Goal: Task Accomplishment & Management: Manage account settings

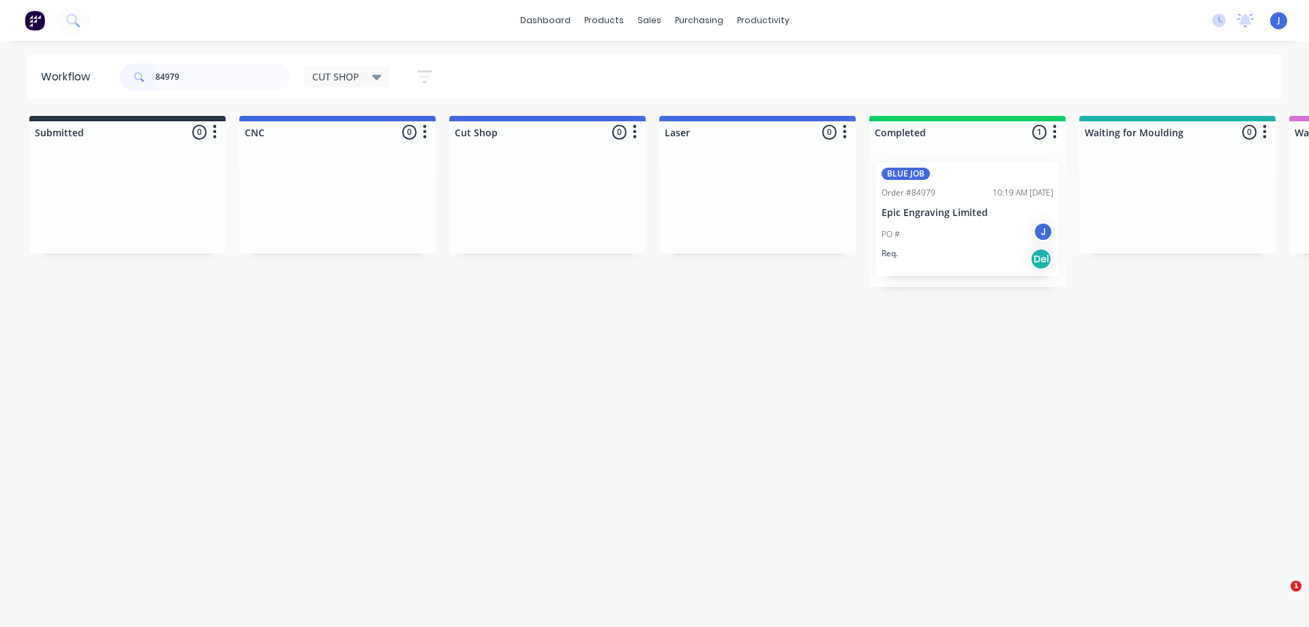
click at [93, 82] on header "Workflow 84979 CUT SHOP Save new view None edit CUT SHOP (Default) edit DISPATC…" at bounding box center [654, 77] width 1255 height 44
drag, startPoint x: 873, startPoint y: 225, endPoint x: 931, endPoint y: 221, distance: 58.1
click at [944, 233] on div "PO #Netball Trophies K" at bounding box center [967, 246] width 172 height 26
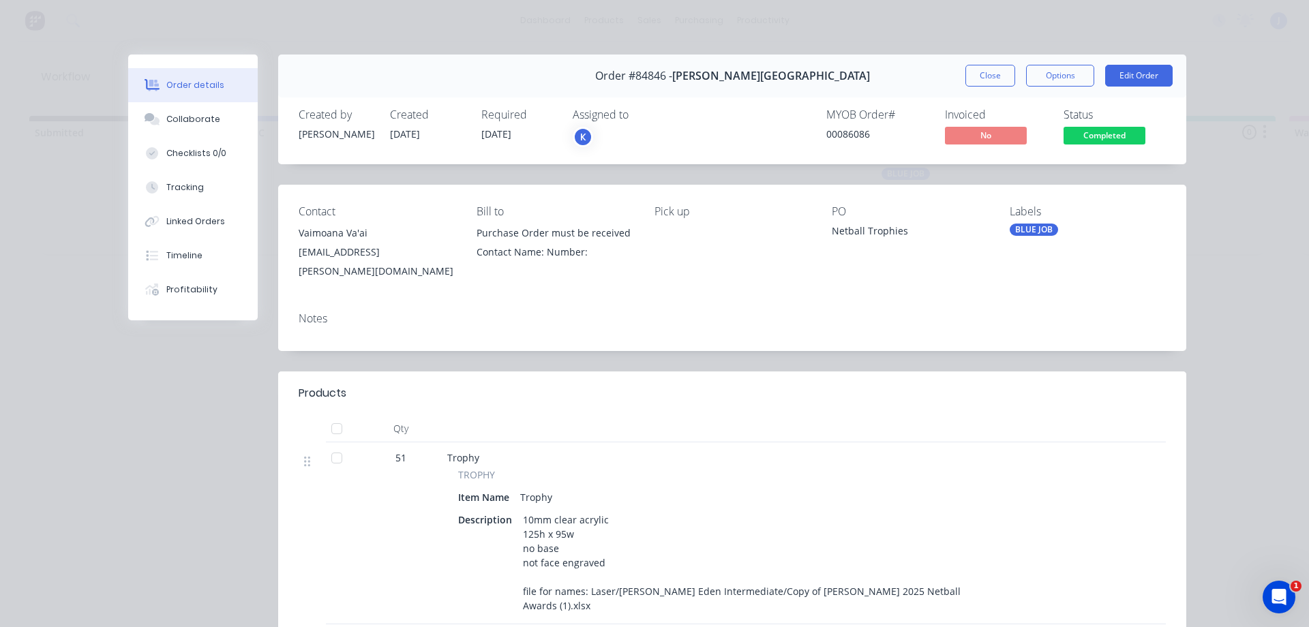
click at [596, 137] on div "K" at bounding box center [641, 137] width 136 height 20
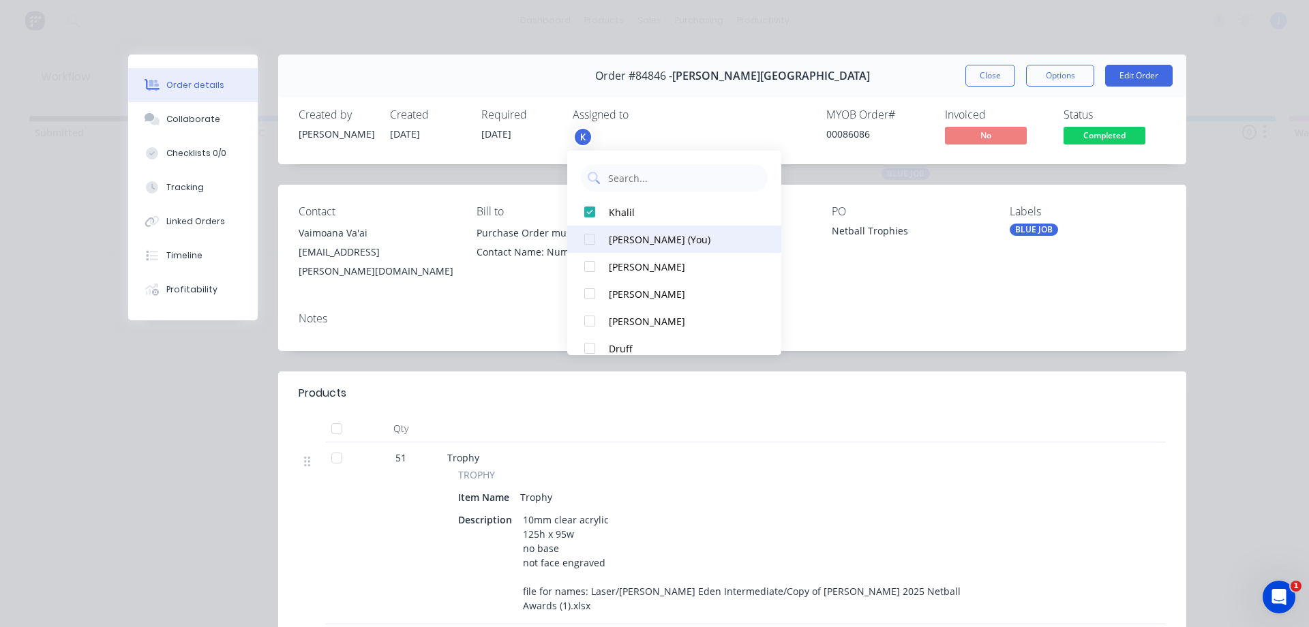
click at [628, 232] on div "[PERSON_NAME] (You)" at bounding box center [681, 239] width 144 height 14
click at [967, 76] on button "Close" at bounding box center [990, 76] width 50 height 22
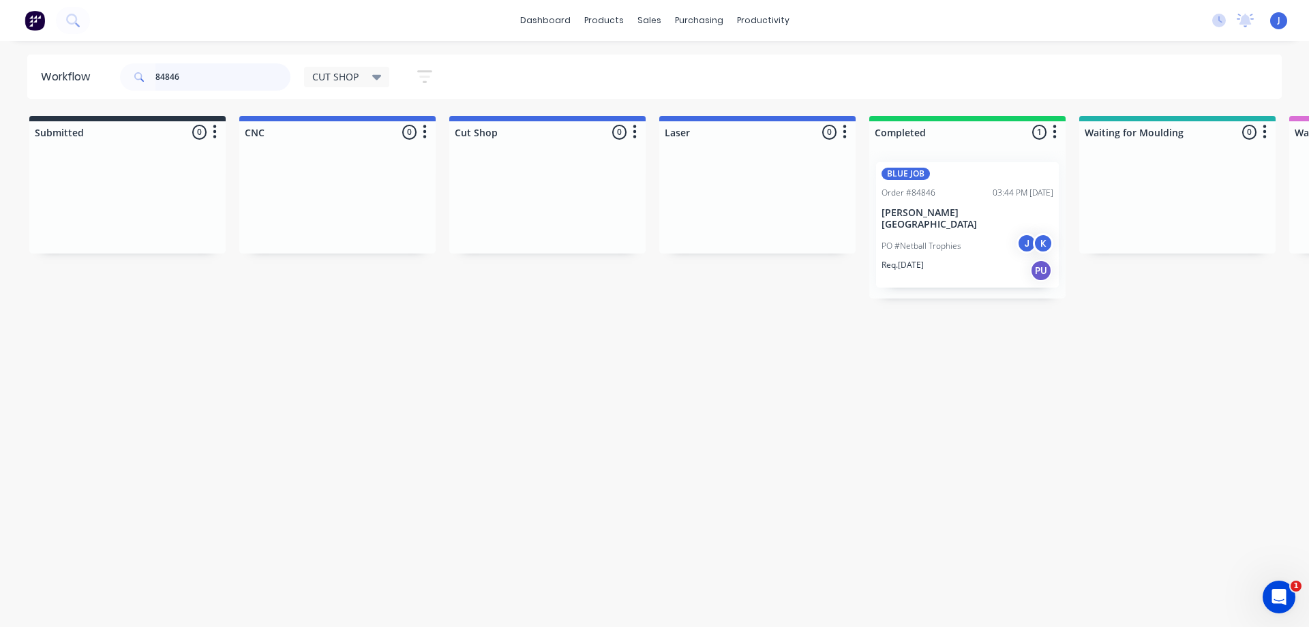
drag, startPoint x: 190, startPoint y: 69, endPoint x: 667, endPoint y: 193, distance: 493.0
click at [48, 97] on header "Workflow 84846 CUT SHOP Save new view None edit CUT SHOP (Default) edit DISPATC…" at bounding box center [654, 77] width 1255 height 44
drag, startPoint x: 723, startPoint y: 230, endPoint x: 935, endPoint y: 228, distance: 212.0
click at [938, 225] on p "PO #[PERSON_NAME] Van Der [PERSON_NAME]" at bounding box center [967, 234] width 172 height 25
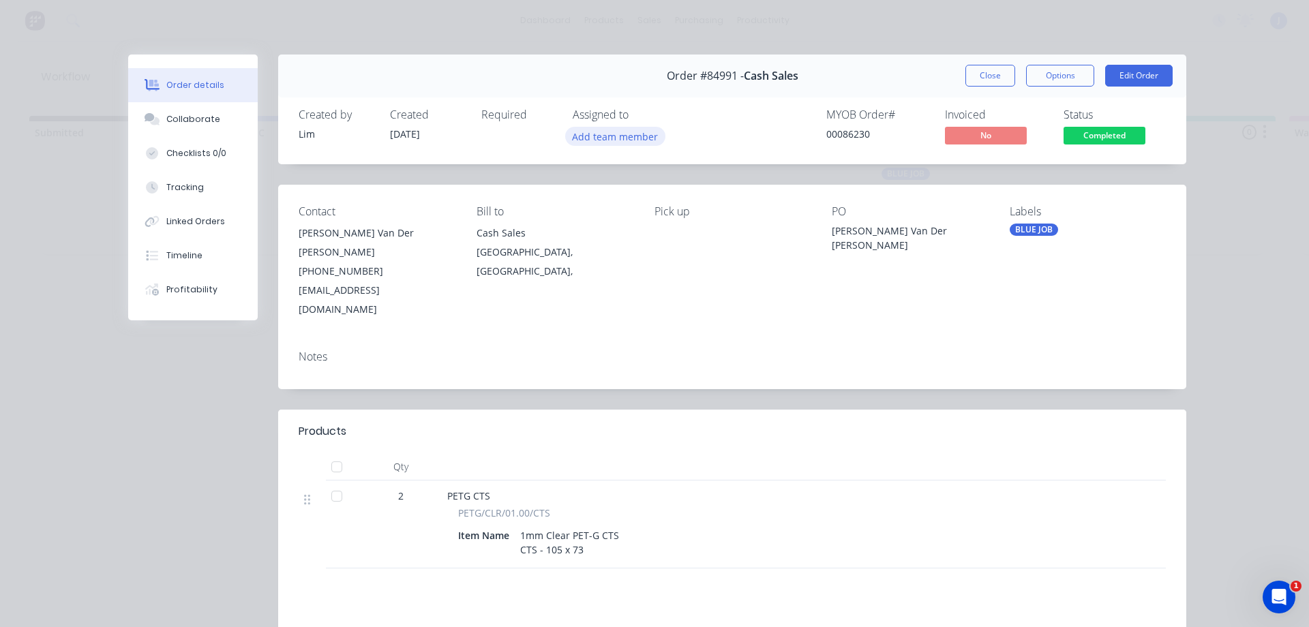
click at [592, 139] on button "Add team member" at bounding box center [615, 136] width 100 height 18
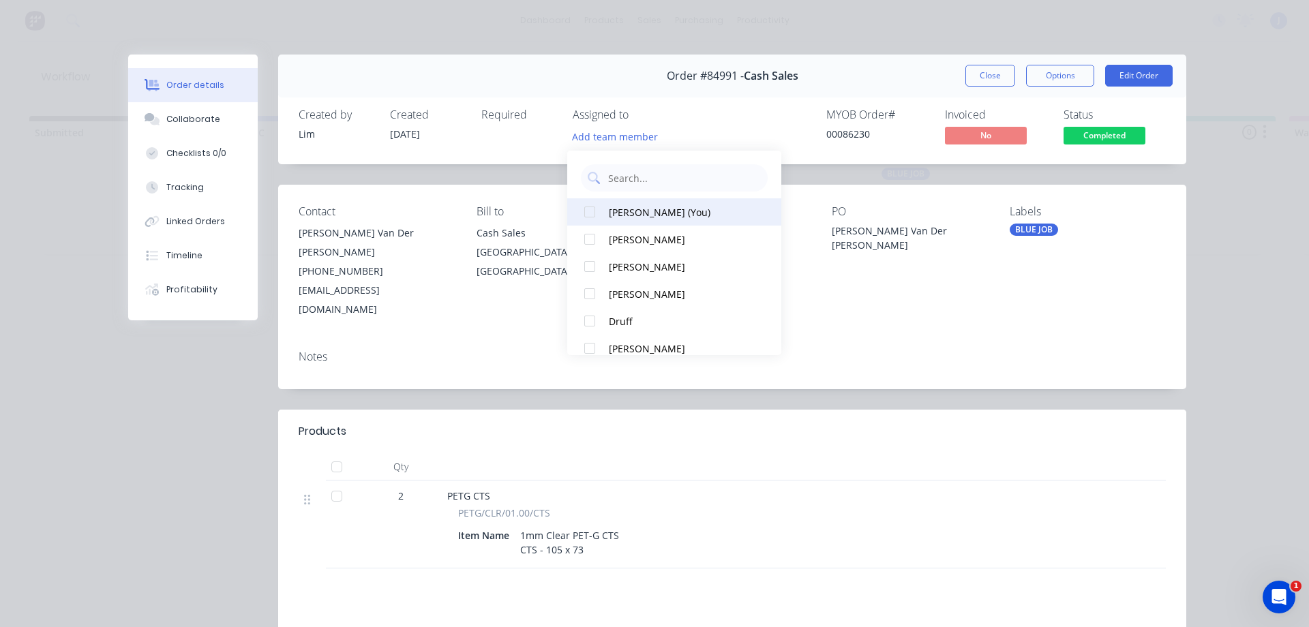
drag, startPoint x: 634, startPoint y: 216, endPoint x: 646, endPoint y: 207, distance: 15.0
click at [635, 215] on div "[PERSON_NAME] (You)" at bounding box center [681, 212] width 144 height 14
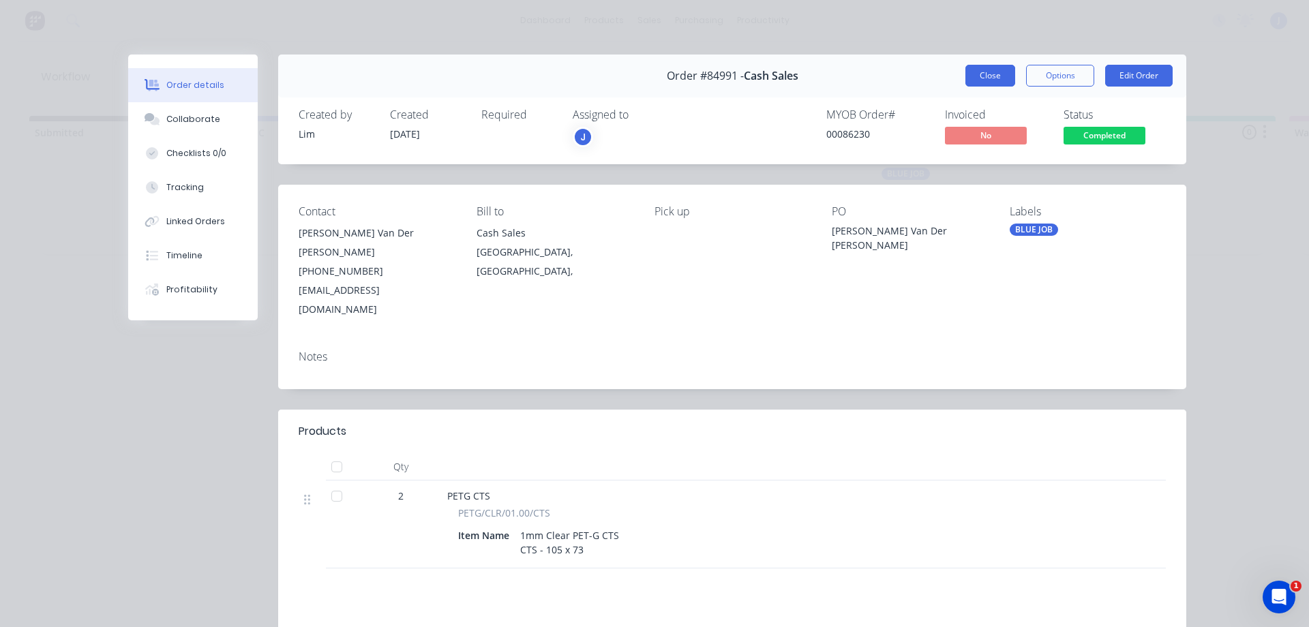
click at [989, 78] on button "Close" at bounding box center [990, 76] width 50 height 22
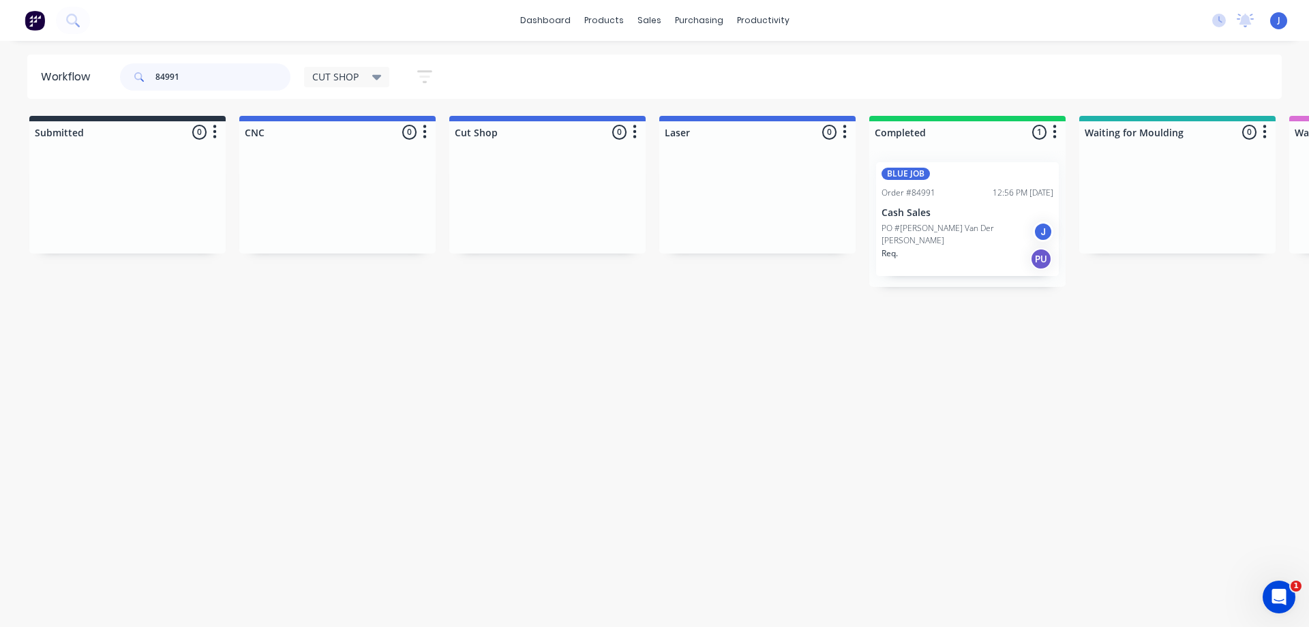
drag, startPoint x: 88, startPoint y: 78, endPoint x: 74, endPoint y: 78, distance: 13.6
click at [71, 78] on header "Workflow 84991 CUT SHOP Save new view None edit CUT SHOP (Default) edit DISPATC…" at bounding box center [654, 77] width 1255 height 44
drag, startPoint x: 834, startPoint y: 234, endPoint x: 935, endPoint y: 198, distance: 106.3
click at [934, 202] on div at bounding box center [967, 212] width 196 height 122
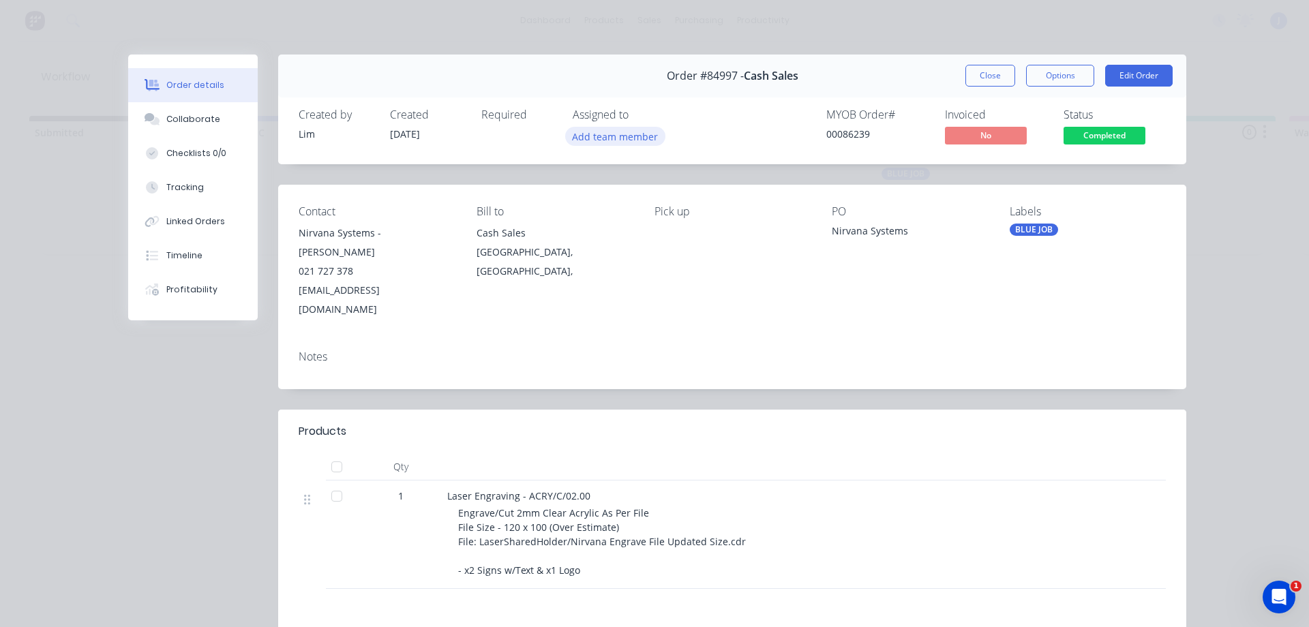
click at [596, 144] on button "Add team member" at bounding box center [615, 136] width 100 height 18
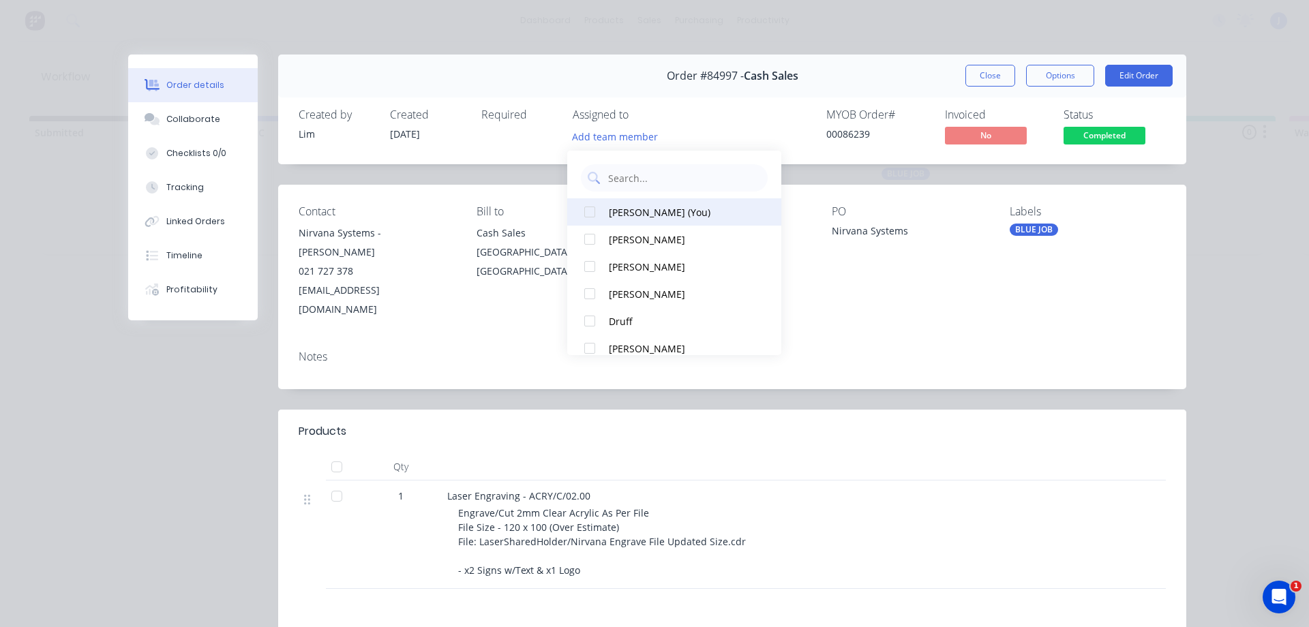
click at [620, 210] on div "[PERSON_NAME] (You)" at bounding box center [681, 212] width 144 height 14
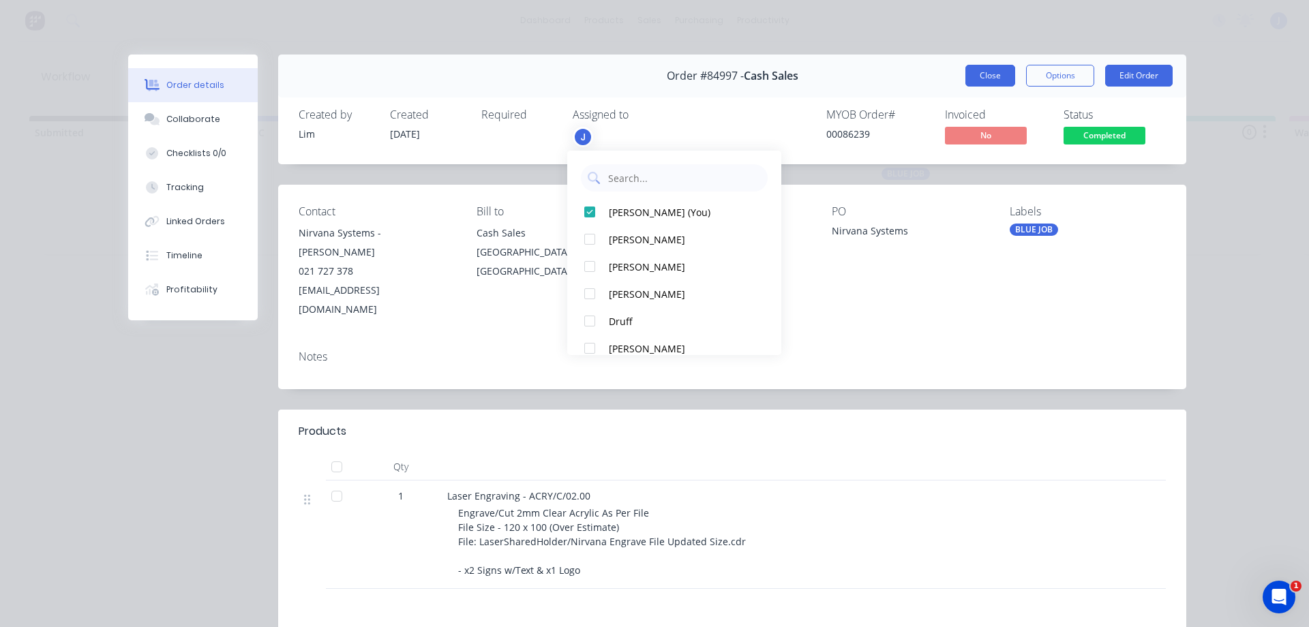
click at [999, 75] on button "Close" at bounding box center [990, 76] width 50 height 22
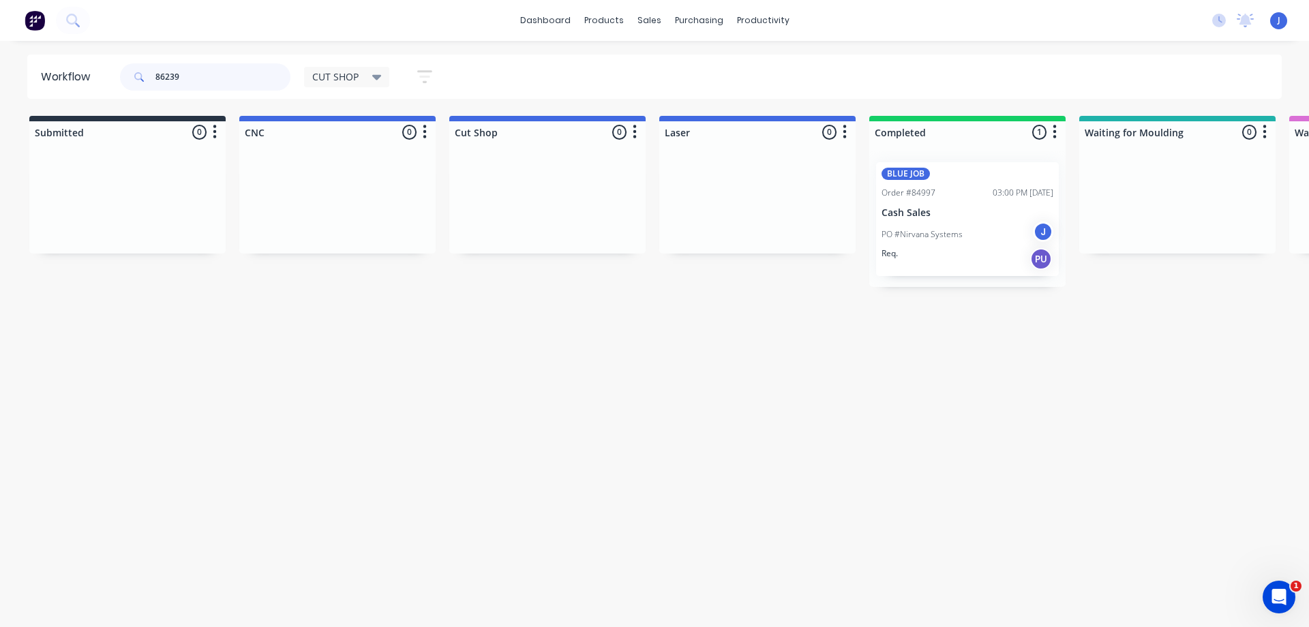
drag, startPoint x: 210, startPoint y: 82, endPoint x: 0, endPoint y: 104, distance: 211.1
click at [0, 104] on div "Workflow 86239 CUT SHOP Save new view None edit CUT SHOP (Default) edit DISPATC…" at bounding box center [654, 327] width 1309 height 545
type input "84911"
drag, startPoint x: 750, startPoint y: 227, endPoint x: 946, endPoint y: 219, distance: 196.5
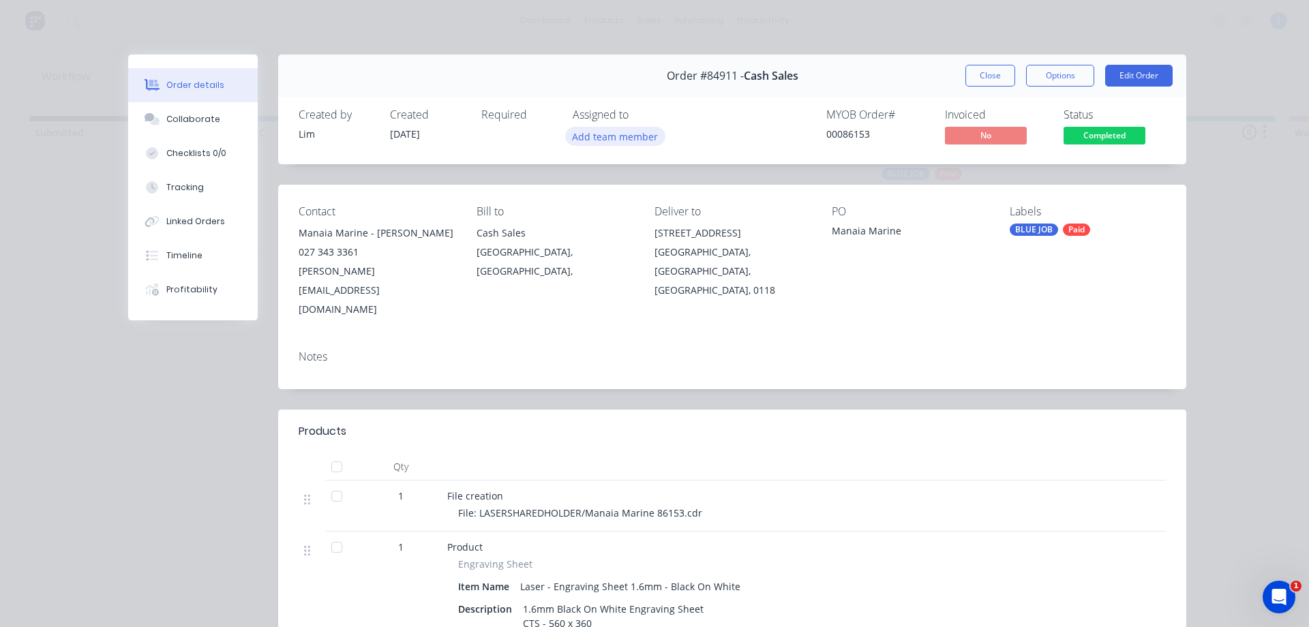
click at [620, 131] on button "Add team member" at bounding box center [615, 136] width 100 height 18
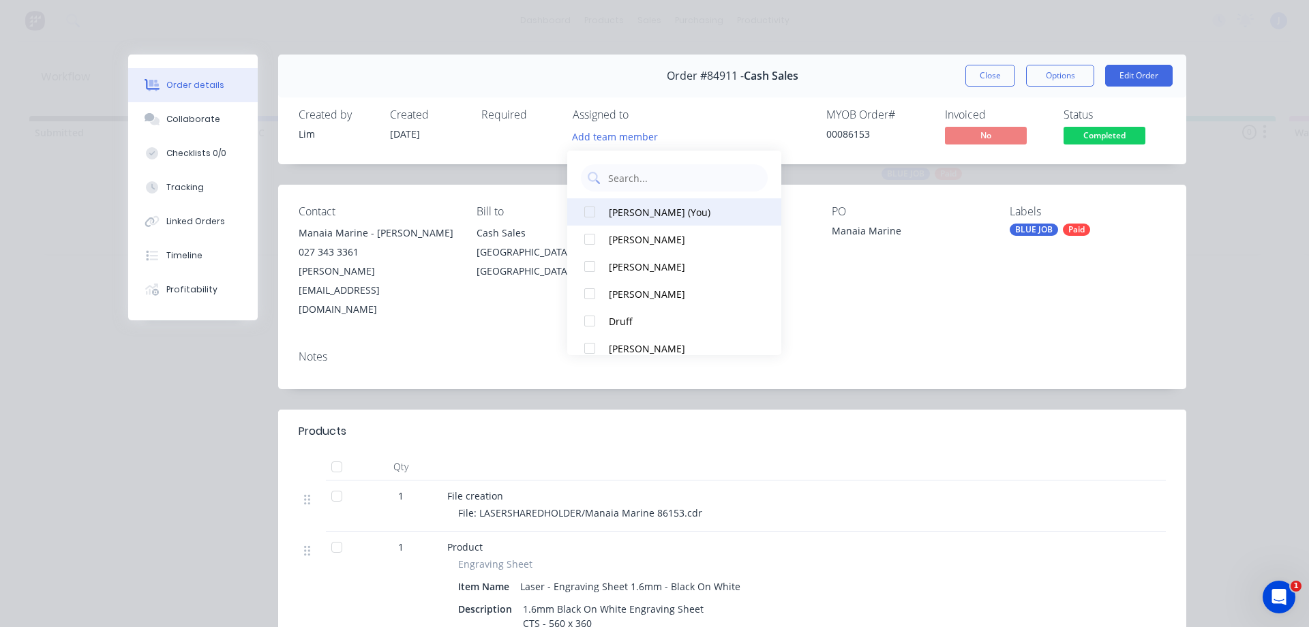
click at [640, 219] on div "[PERSON_NAME] (You)" at bounding box center [681, 212] width 144 height 14
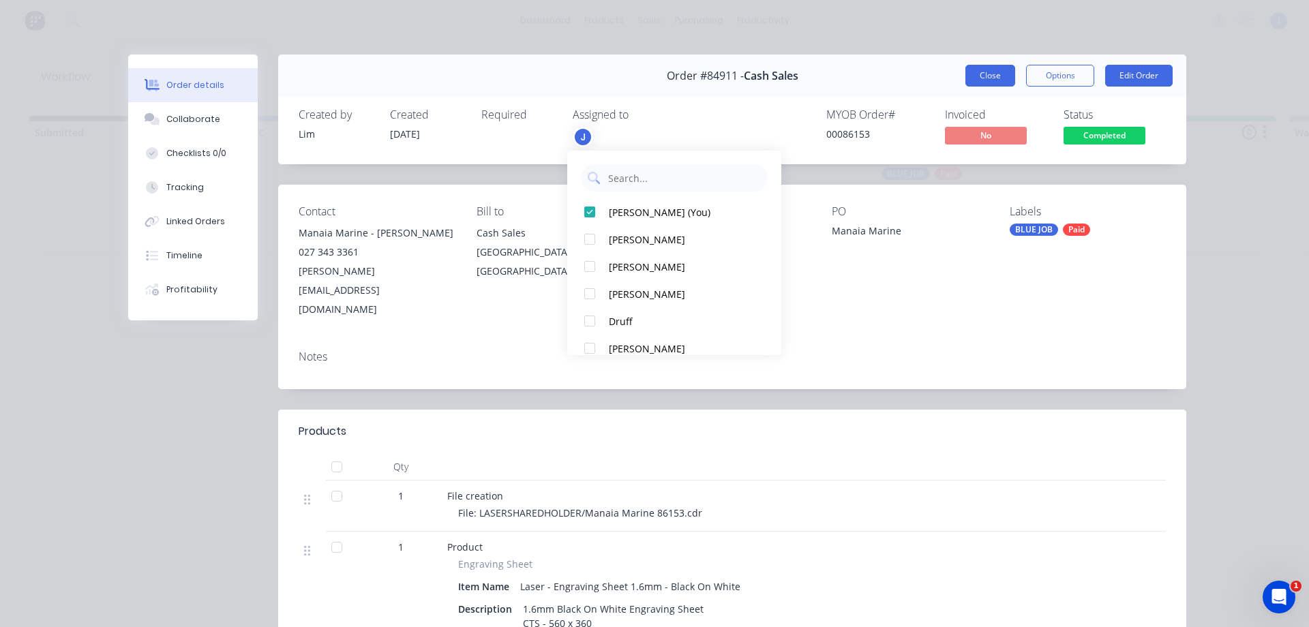
click at [997, 67] on button "Close" at bounding box center [990, 76] width 50 height 22
